Goal: Communication & Community: Participate in discussion

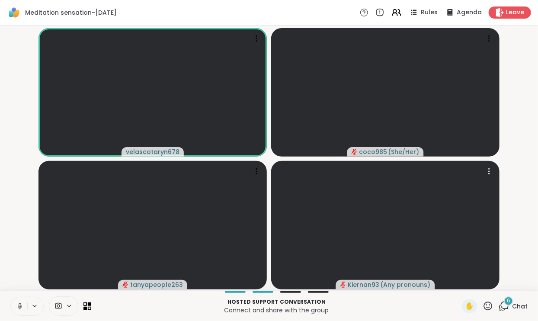
click at [518, 301] on div "6 Chat" at bounding box center [513, 306] width 29 height 14
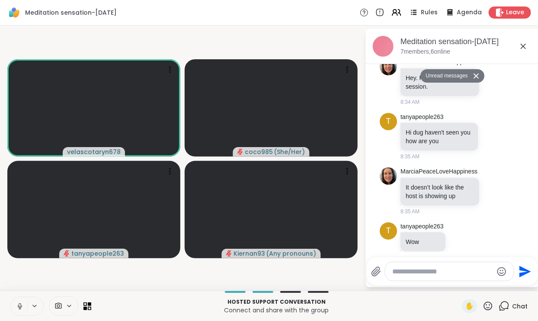
scroll to position [84, 0]
click at [525, 48] on icon at bounding box center [523, 46] width 10 height 10
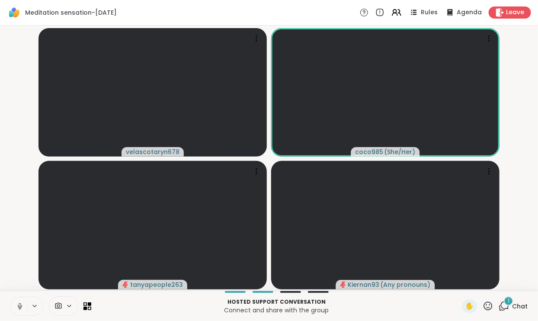
click at [519, 308] on span "Chat" at bounding box center [520, 306] width 16 height 9
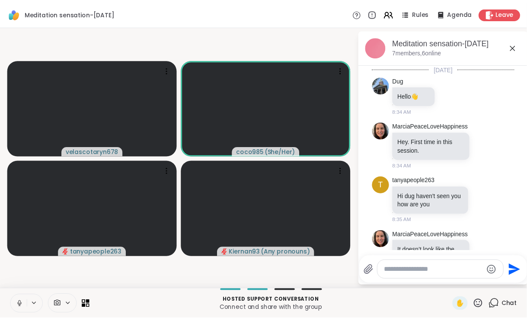
scroll to position [194, 0]
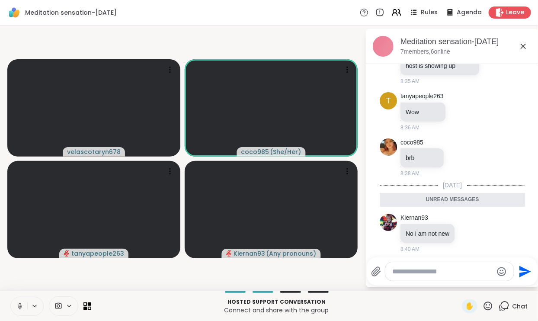
click at [524, 49] on icon at bounding box center [523, 46] width 10 height 10
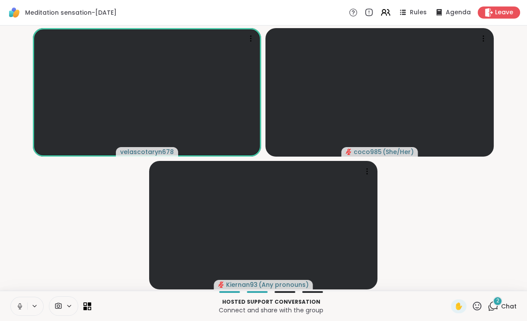
click at [514, 301] on div "2 Chat" at bounding box center [502, 306] width 29 height 14
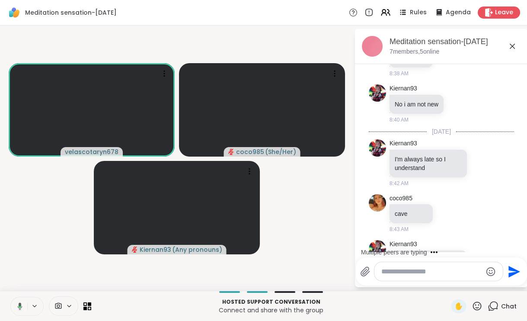
scroll to position [328, 0]
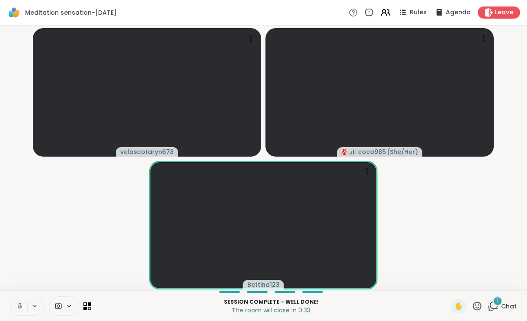
click at [503, 302] on div "1" at bounding box center [498, 301] width 10 height 10
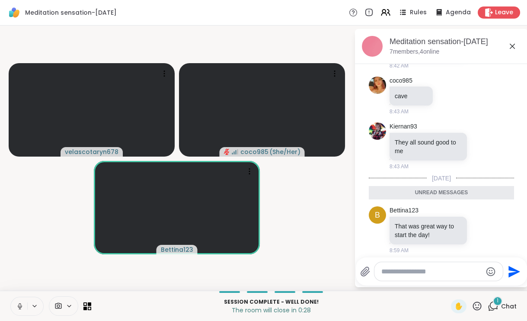
scroll to position [428, 0]
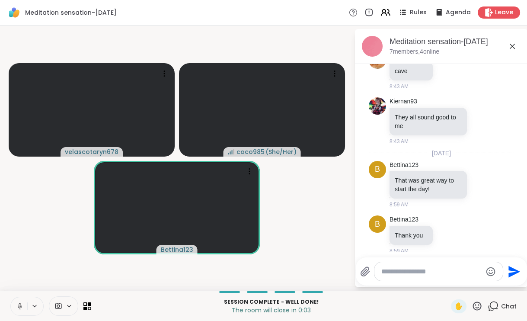
click at [513, 46] on icon at bounding box center [512, 46] width 5 height 5
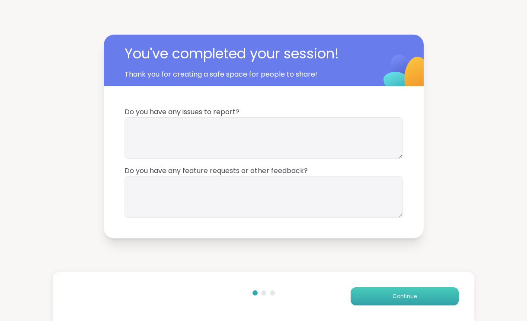
click at [421, 292] on button "Continue" at bounding box center [405, 296] width 108 height 18
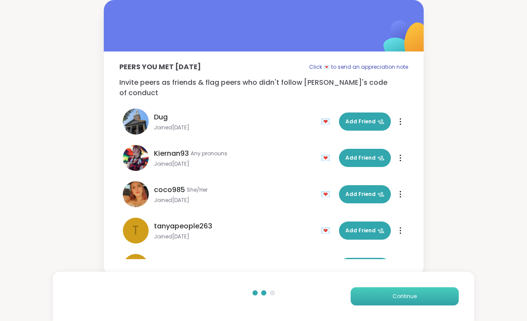
click at [415, 293] on span "Continue" at bounding box center [405, 297] width 24 height 8
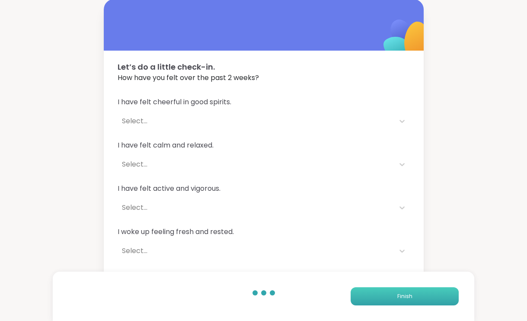
scroll to position [3, 0]
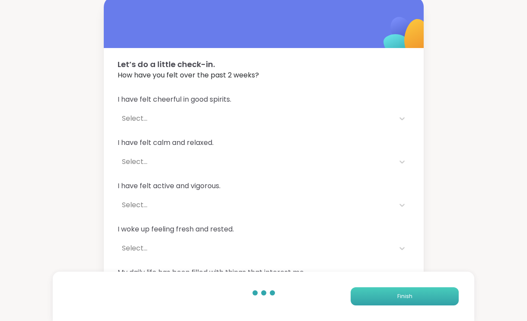
click at [418, 299] on button "Finish" at bounding box center [405, 296] width 108 height 18
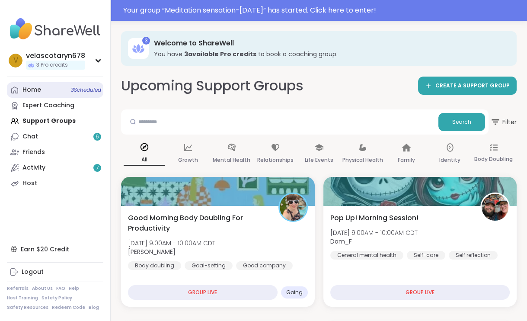
click at [55, 86] on link "Home 3 Scheduled" at bounding box center [55, 90] width 96 height 16
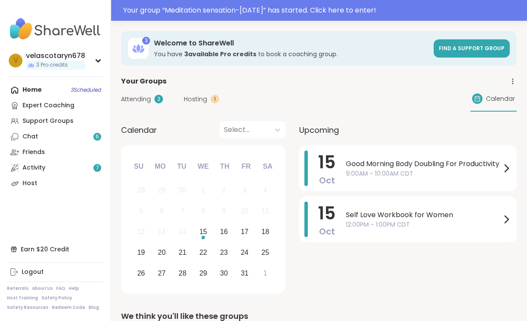
click at [149, 96] on span "Attending" at bounding box center [136, 99] width 30 height 9
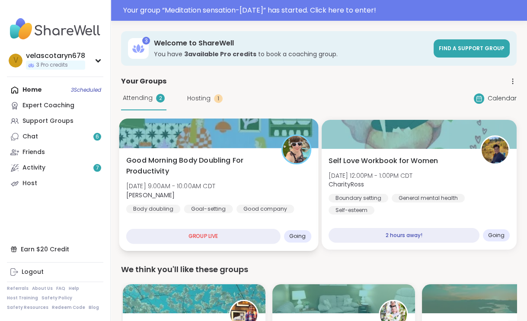
click at [203, 129] on div at bounding box center [218, 133] width 199 height 29
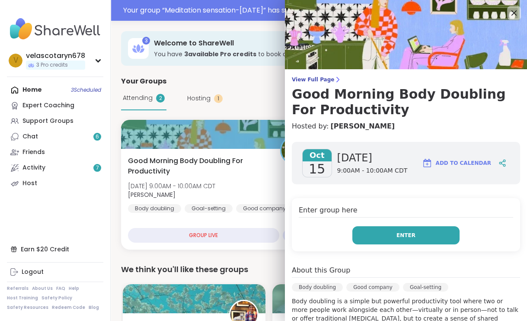
click at [413, 236] on span "Enter" at bounding box center [406, 235] width 19 height 8
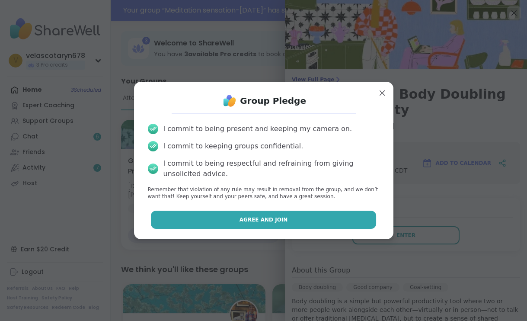
click at [361, 223] on button "Agree and Join" at bounding box center [263, 220] width 225 height 18
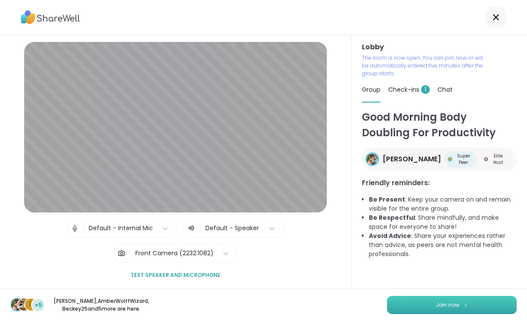
click at [454, 301] on span "Join now" at bounding box center [448, 305] width 24 height 8
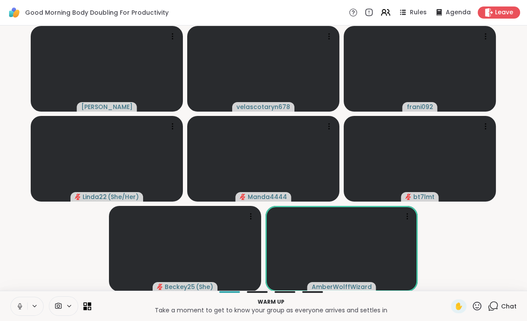
click at [17, 302] on icon at bounding box center [20, 306] width 8 height 8
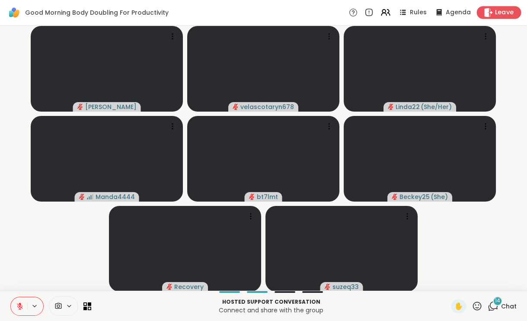
click at [508, 10] on span "Leave" at bounding box center [504, 12] width 19 height 9
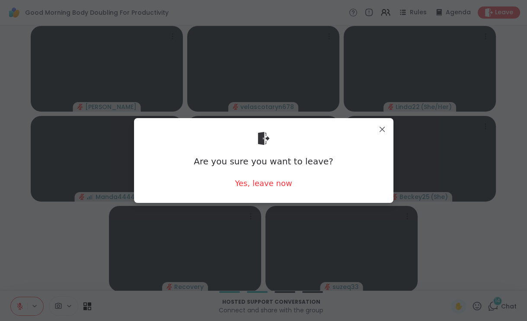
click at [269, 189] on div "Are you sure you want to leave? Yes, leave now" at bounding box center [264, 160] width 246 height 71
click at [271, 184] on div "Yes, leave now" at bounding box center [263, 183] width 57 height 11
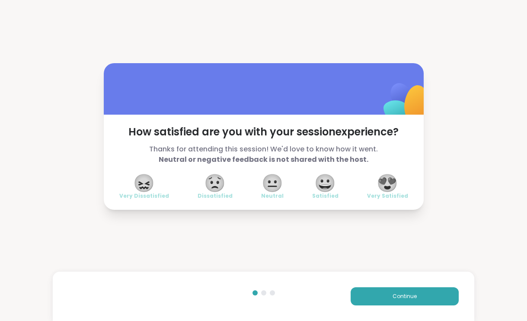
click at [391, 178] on span "😍" at bounding box center [388, 183] width 22 height 16
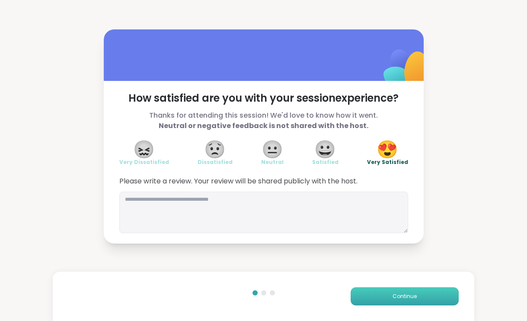
click at [373, 302] on button "Continue" at bounding box center [405, 296] width 108 height 18
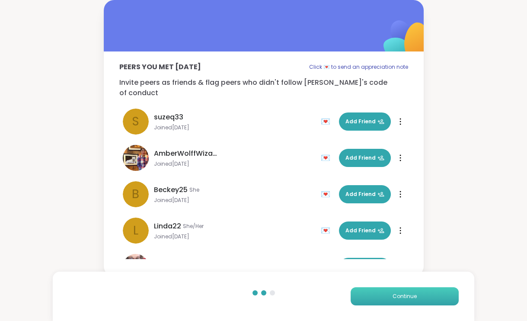
click at [373, 303] on button "Continue" at bounding box center [405, 296] width 108 height 18
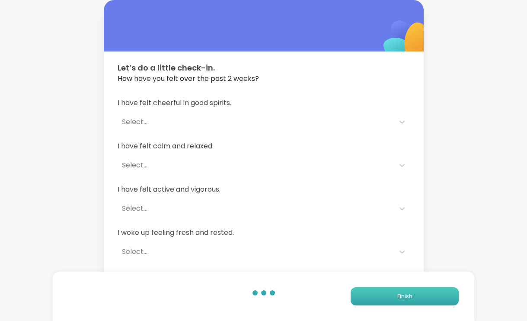
click at [373, 303] on button "Finish" at bounding box center [405, 296] width 108 height 18
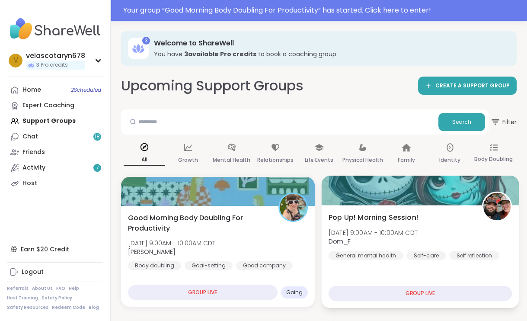
click at [377, 245] on span "Dom_F" at bounding box center [372, 241] width 89 height 9
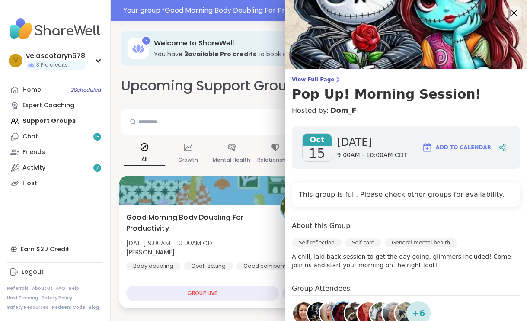
click at [196, 239] on span "[DATE] 9:00AM - 10:00AM CDT" at bounding box center [170, 243] width 89 height 9
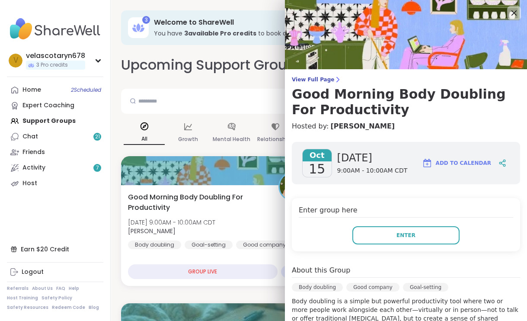
scroll to position [214, 0]
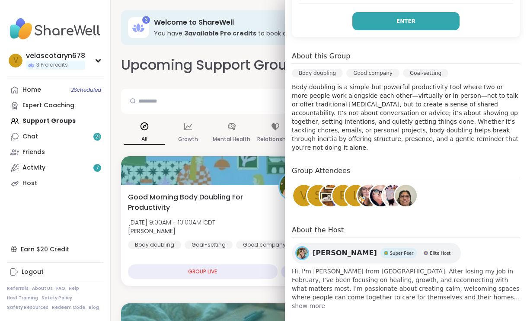
click at [409, 22] on span "Enter" at bounding box center [406, 21] width 19 height 8
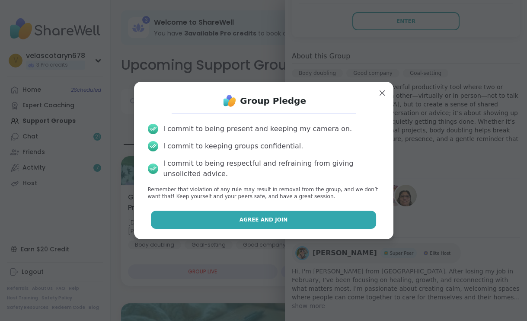
click at [268, 219] on span "Agree and Join" at bounding box center [264, 220] width 48 height 8
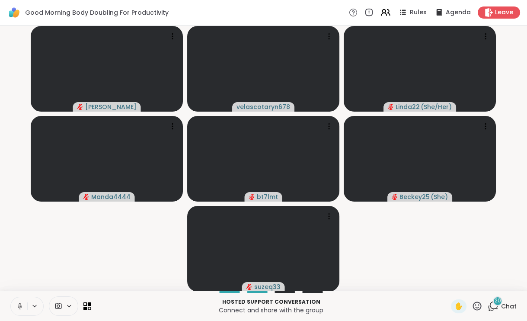
click at [19, 308] on icon at bounding box center [20, 306] width 4 height 3
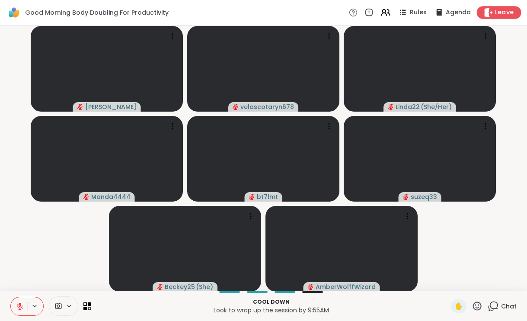
click at [504, 13] on span "Leave" at bounding box center [504, 12] width 19 height 9
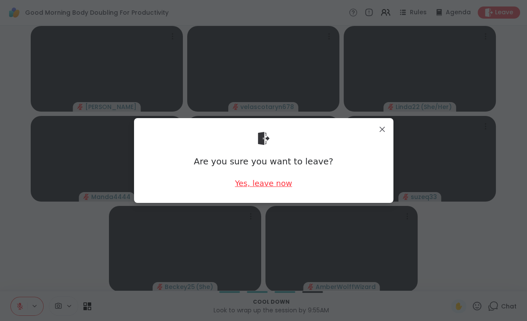
click at [269, 180] on div "Yes, leave now" at bounding box center [263, 183] width 57 height 11
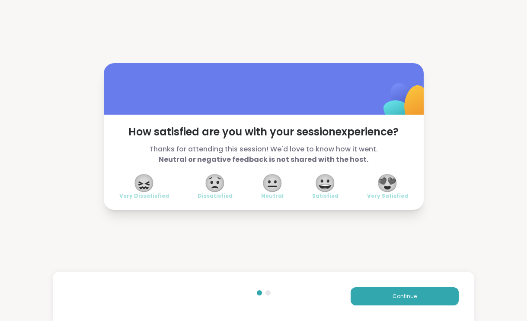
click at [395, 177] on span "😍" at bounding box center [388, 183] width 22 height 16
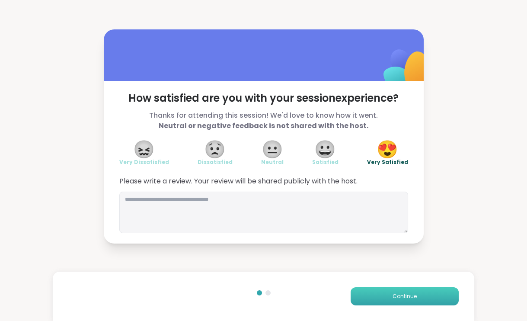
click at [375, 293] on button "Continue" at bounding box center [405, 296] width 108 height 18
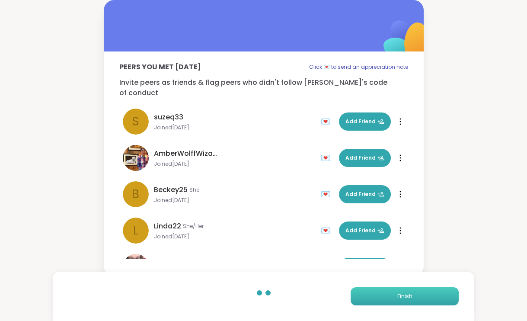
click at [376, 293] on button "Finish" at bounding box center [405, 296] width 108 height 18
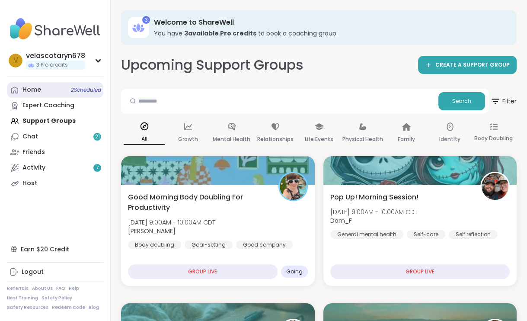
click at [77, 84] on link "Home 2 Scheduled" at bounding box center [55, 90] width 96 height 16
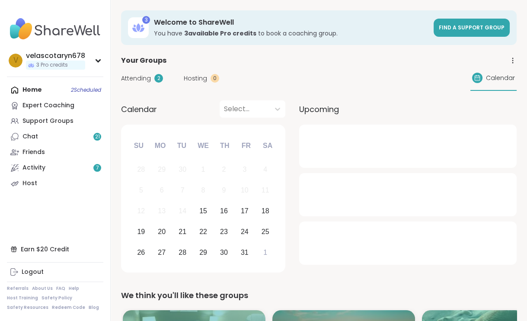
click at [145, 77] on span "Attending" at bounding box center [136, 78] width 30 height 9
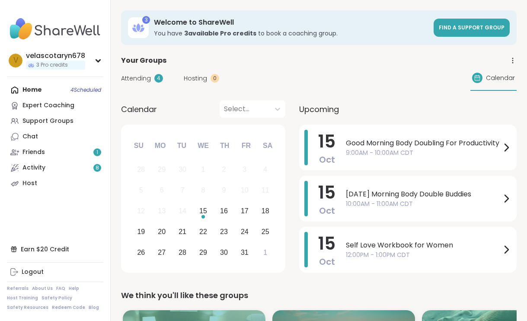
click at [84, 88] on div "Home 4 Scheduled Expert Coaching Support Groups Chat Friends 1 Activity 8 Host" at bounding box center [55, 136] width 96 height 109
click at [138, 77] on span "Attending" at bounding box center [136, 78] width 30 height 9
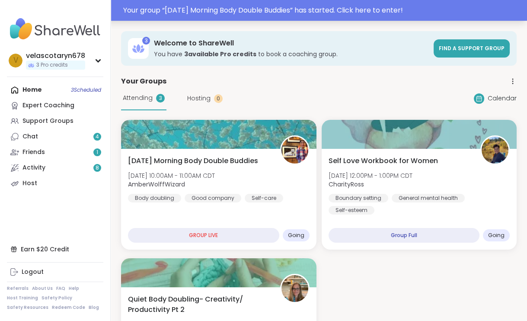
click at [382, 6] on div "Your group “ Wednesday Morning Body Double Buddies ” has started. Click here to…" at bounding box center [322, 10] width 399 height 10
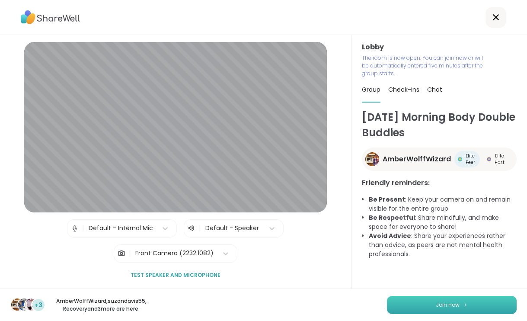
click at [407, 305] on button "Join now" at bounding box center [452, 305] width 130 height 18
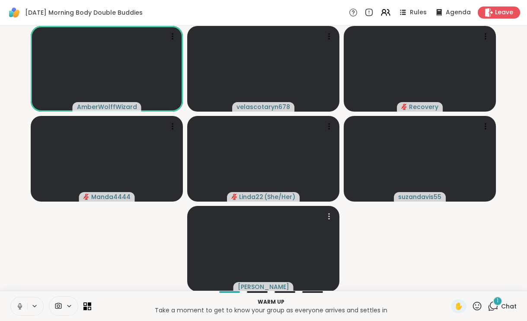
click at [18, 305] on icon at bounding box center [20, 306] width 8 height 8
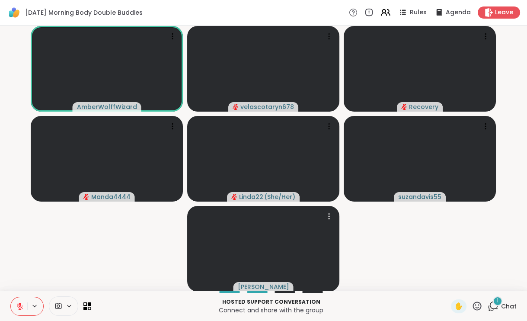
click at [498, 303] on span "1" at bounding box center [498, 300] width 2 height 7
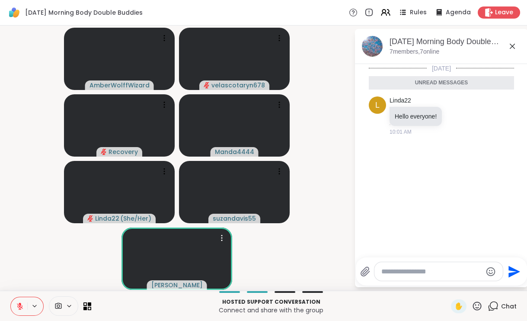
click at [513, 46] on icon at bounding box center [512, 46] width 5 height 5
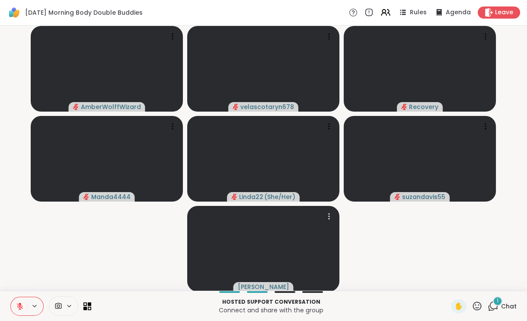
click at [504, 298] on div "Hosted support conversation Connect and share with the group ✋ 1 Chat" at bounding box center [263, 306] width 527 height 30
click at [500, 302] on div "1" at bounding box center [498, 301] width 10 height 10
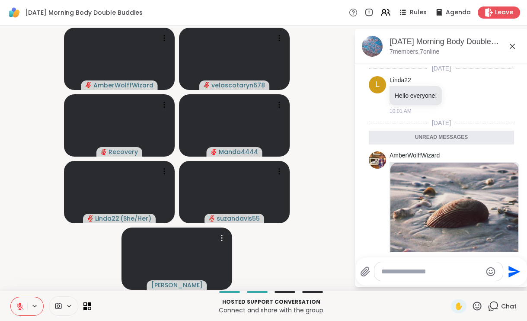
scroll to position [107, 0]
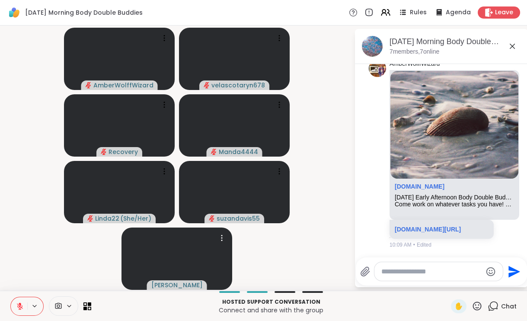
click at [514, 44] on icon at bounding box center [513, 46] width 10 height 10
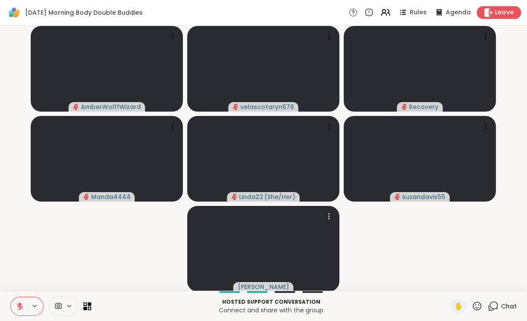
click at [497, 11] on span "Leave" at bounding box center [504, 12] width 19 height 9
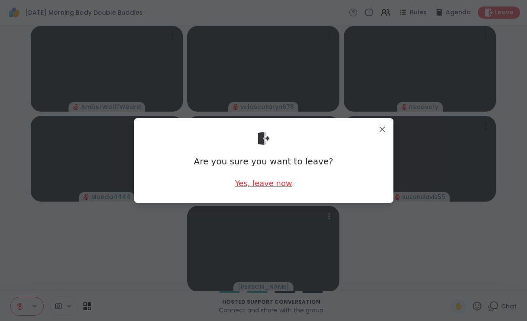
click at [270, 183] on div "Yes, leave now" at bounding box center [263, 183] width 57 height 11
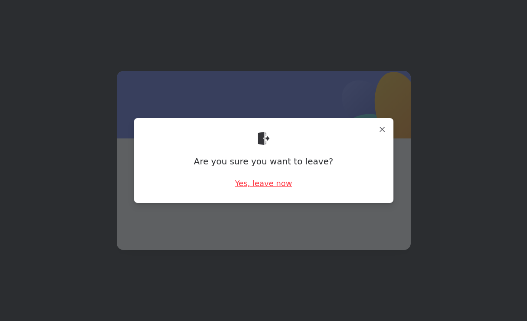
click at [270, 183] on span at bounding box center [264, 182] width 253 height 47
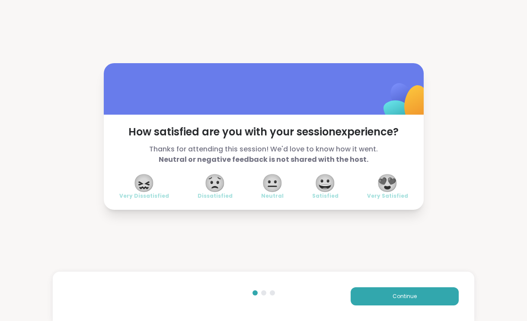
click at [399, 187] on span "😍" at bounding box center [388, 183] width 22 height 16
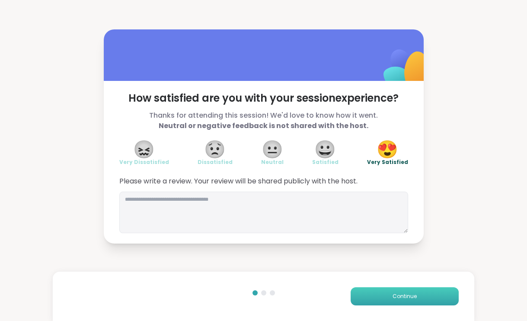
click at [440, 294] on button "Continue" at bounding box center [405, 296] width 108 height 18
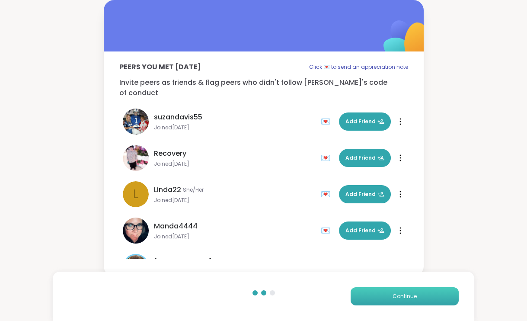
click at [440, 294] on button "Continue" at bounding box center [405, 296] width 108 height 18
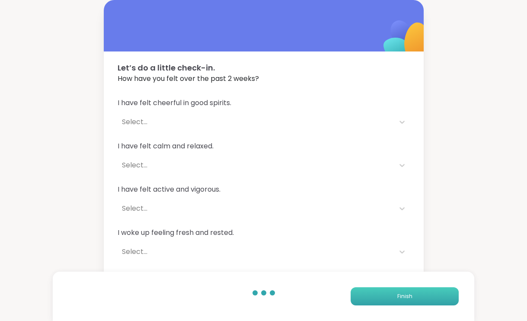
click at [440, 294] on button "Finish" at bounding box center [405, 296] width 108 height 18
